Goal: Information Seeking & Learning: Learn about a topic

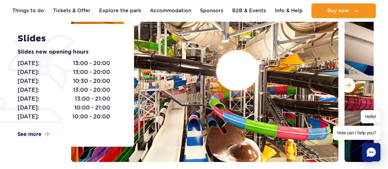
scroll to position [92, 0]
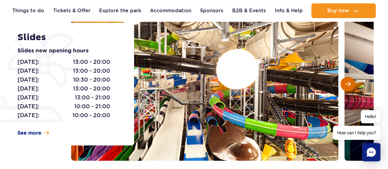
click at [348, 86] on span "Next slide" at bounding box center [348, 84] width 5 height 6
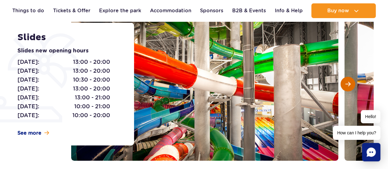
click at [347, 85] on span "Next slide" at bounding box center [348, 84] width 5 height 6
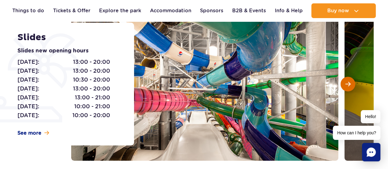
click at [347, 85] on span "Next slide" at bounding box center [348, 84] width 5 height 6
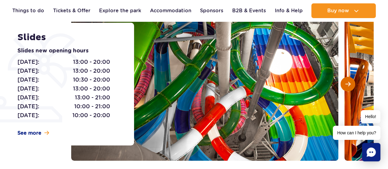
click at [347, 85] on span "Next slide" at bounding box center [348, 84] width 5 height 6
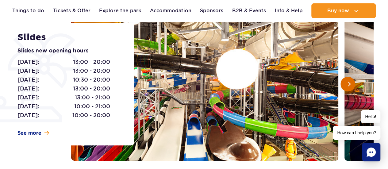
click at [347, 85] on span "Next slide" at bounding box center [348, 84] width 5 height 6
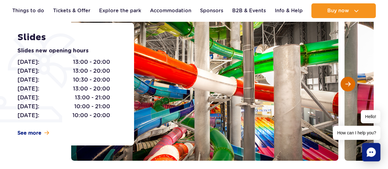
click at [347, 85] on span "Next slide" at bounding box center [348, 84] width 5 height 6
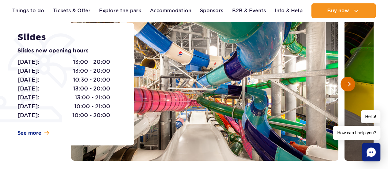
click at [347, 85] on span "Next slide" at bounding box center [348, 84] width 5 height 6
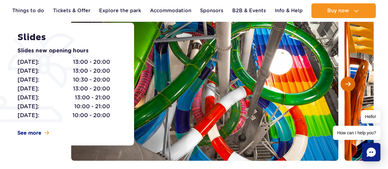
click at [347, 85] on span "Next slide" at bounding box center [348, 84] width 5 height 6
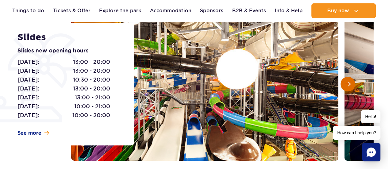
click at [347, 85] on span "Next slide" at bounding box center [348, 84] width 5 height 6
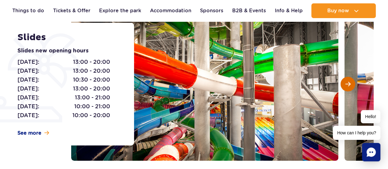
click at [347, 85] on span "Next slide" at bounding box center [348, 84] width 5 height 6
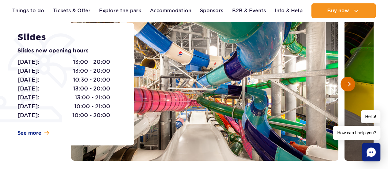
click at [347, 85] on span "Next slide" at bounding box center [348, 84] width 5 height 6
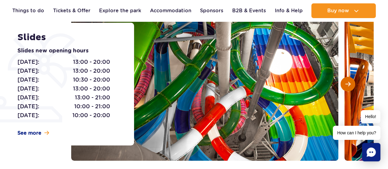
click at [347, 85] on span "Next slide" at bounding box center [348, 84] width 5 height 6
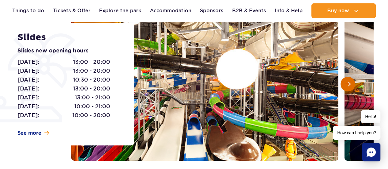
click at [347, 85] on span "Next slide" at bounding box center [348, 84] width 5 height 6
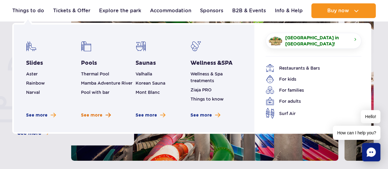
click at [101, 114] on span "See more" at bounding box center [91, 115] width 21 height 6
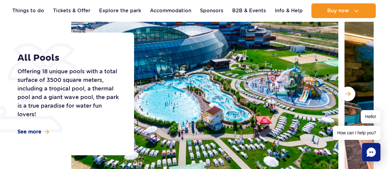
scroll to position [92, 0]
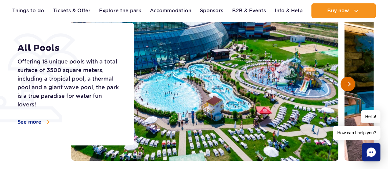
click at [344, 84] on button "Next slide" at bounding box center [348, 84] width 15 height 15
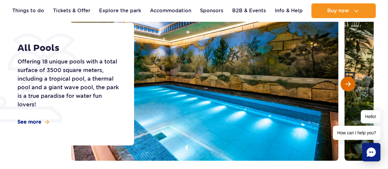
click at [344, 84] on button "Next slide" at bounding box center [348, 84] width 15 height 15
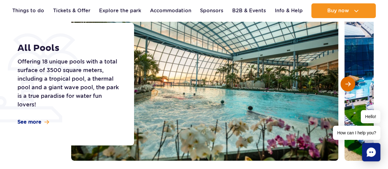
click at [344, 84] on button "Next slide" at bounding box center [348, 84] width 15 height 15
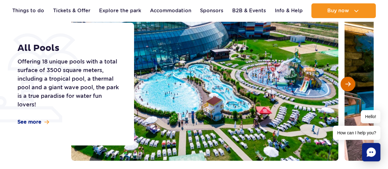
click at [344, 84] on button "Next slide" at bounding box center [348, 84] width 15 height 15
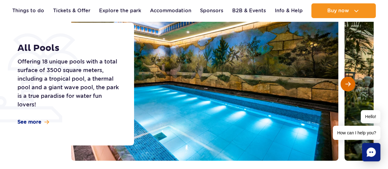
click at [344, 84] on button "Next slide" at bounding box center [348, 84] width 15 height 15
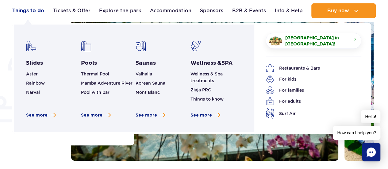
click at [38, 10] on link "Things to do" at bounding box center [28, 10] width 32 height 15
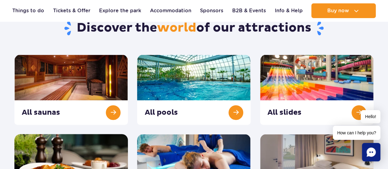
scroll to position [61, 0]
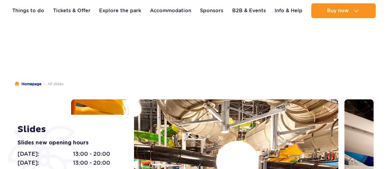
scroll to position [92, 0]
